Goal: Task Accomplishment & Management: Use online tool/utility

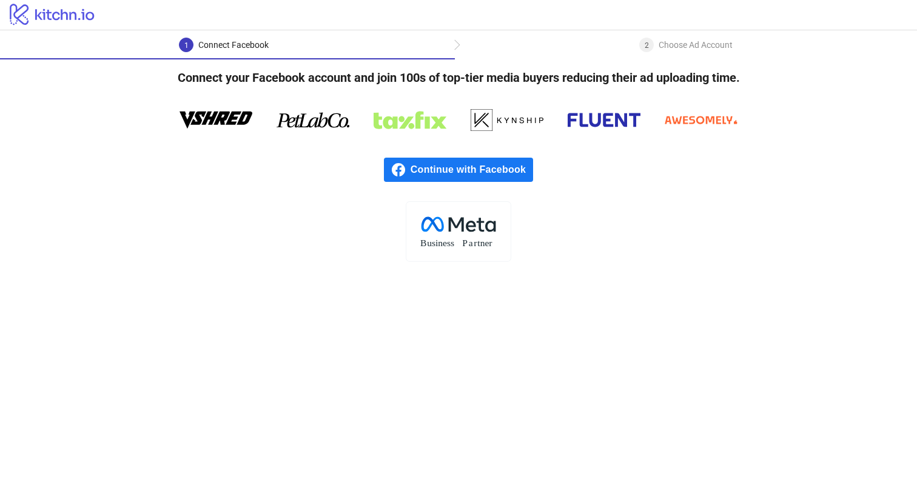
click at [462, 172] on span "Continue with Facebook" at bounding box center [472, 170] width 123 height 24
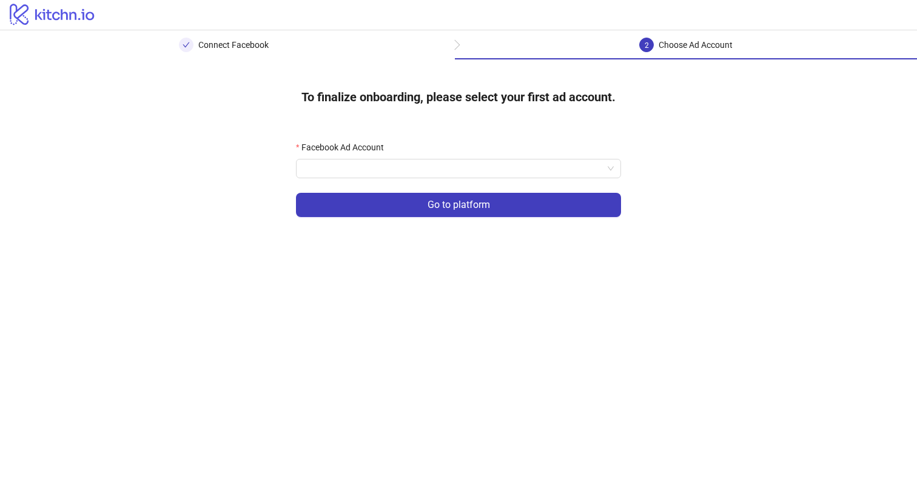
click at [470, 180] on form "Facebook Ad Account Go to platform" at bounding box center [458, 186] width 325 height 91
click at [472, 175] on input "Facebook Ad Account" at bounding box center [453, 169] width 300 height 18
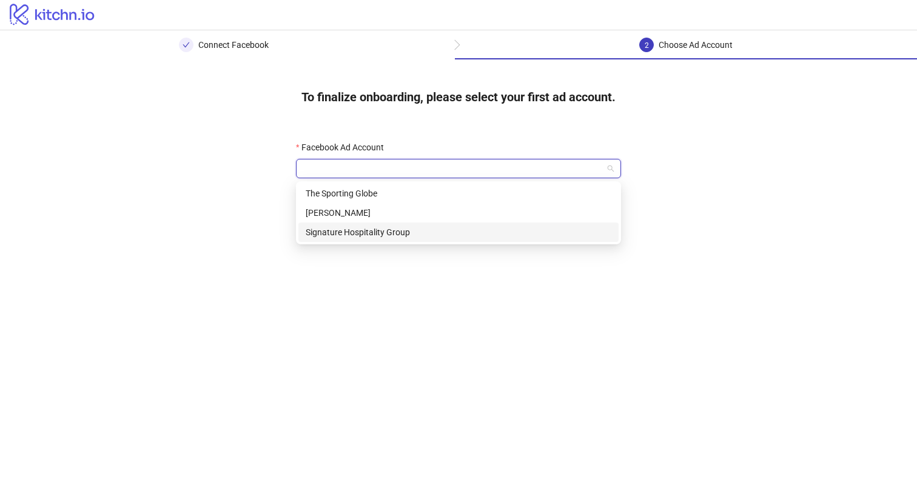
click at [416, 229] on div "Signature Hospitality Group" at bounding box center [459, 232] width 306 height 13
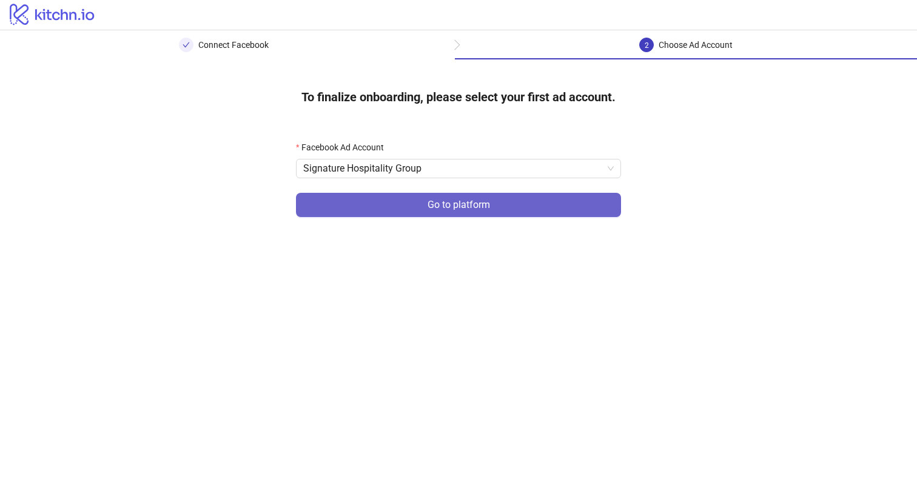
click at [459, 209] on span "Go to platform" at bounding box center [459, 205] width 62 height 11
